Goal: Task Accomplishment & Management: Manage account settings

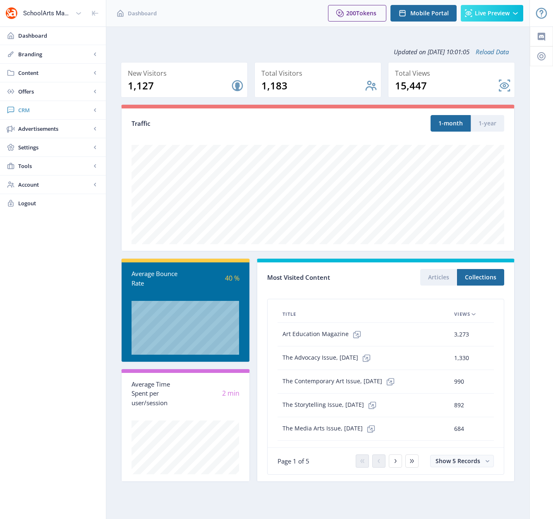
click at [30, 108] on span "CRM" at bounding box center [54, 110] width 73 height 8
click at [36, 129] on span "Readers" at bounding box center [61, 129] width 71 height 8
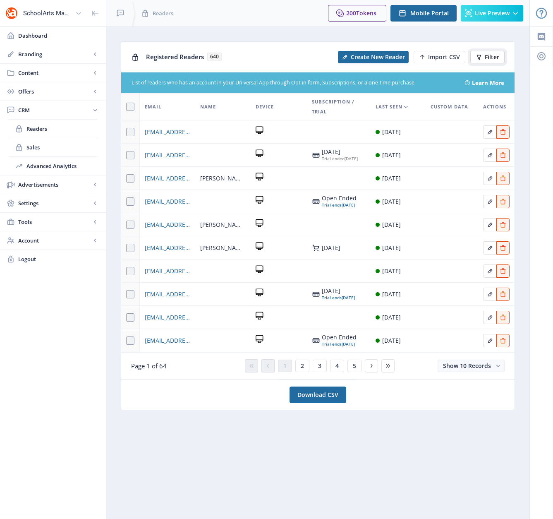
click at [494, 54] on span "Filter" at bounding box center [492, 57] width 14 height 7
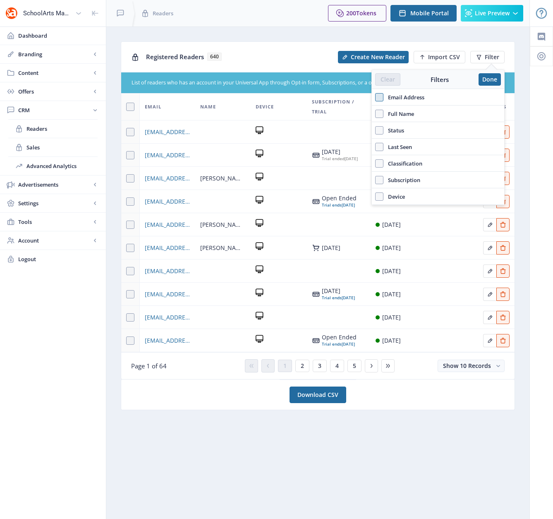
click at [378, 98] on span at bounding box center [379, 97] width 8 height 8
click at [376, 97] on input "Email Address" at bounding box center [375, 97] width 0 height 0
checkbox input "true"
click at [402, 113] on input "text" at bounding box center [438, 115] width 126 height 13
paste input "[EMAIL_ADDRESS][DOMAIN_NAME]"
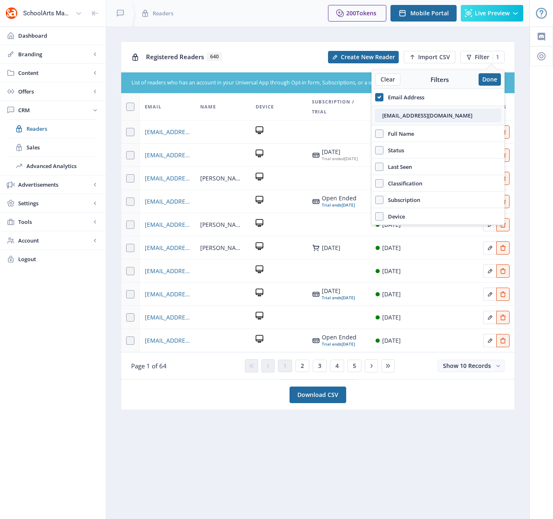
type input "[EMAIL_ADDRESS][DOMAIN_NAME]"
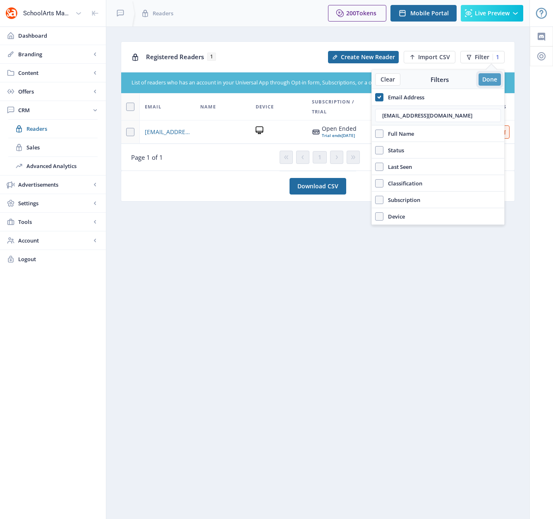
click at [488, 81] on button "Done" at bounding box center [490, 79] width 22 height 12
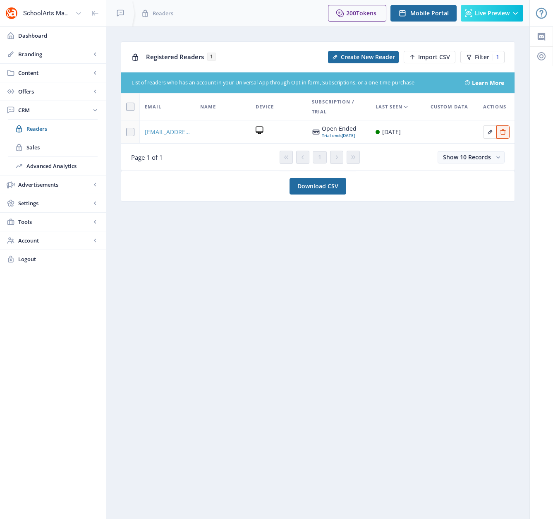
click at [168, 135] on span "[EMAIL_ADDRESS][DOMAIN_NAME]" at bounding box center [168, 132] width 46 height 10
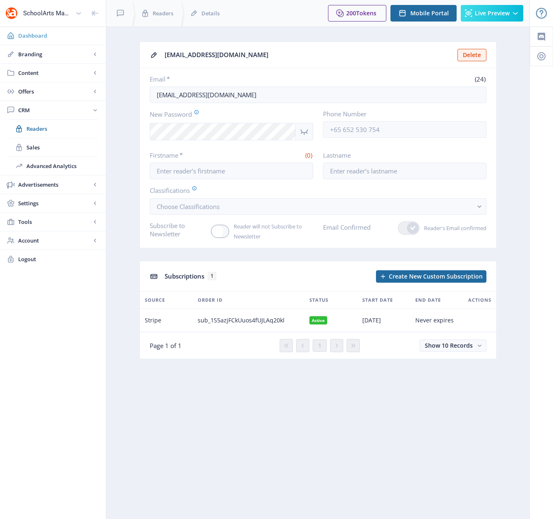
click at [33, 36] on span "Dashboard" at bounding box center [58, 35] width 81 height 8
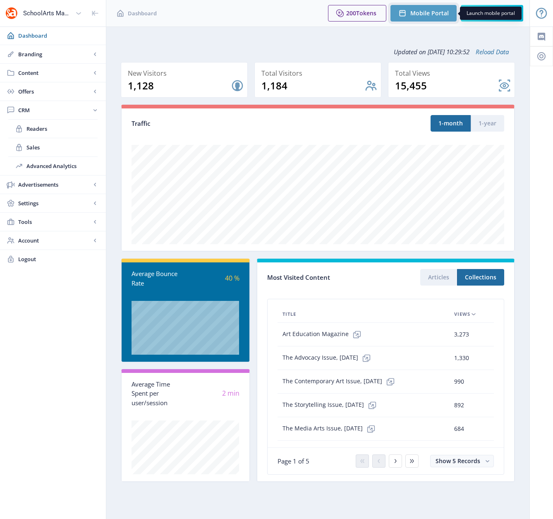
click at [424, 14] on span "Mobile Portal" at bounding box center [430, 13] width 38 height 7
